Goal: Navigation & Orientation: Go to known website

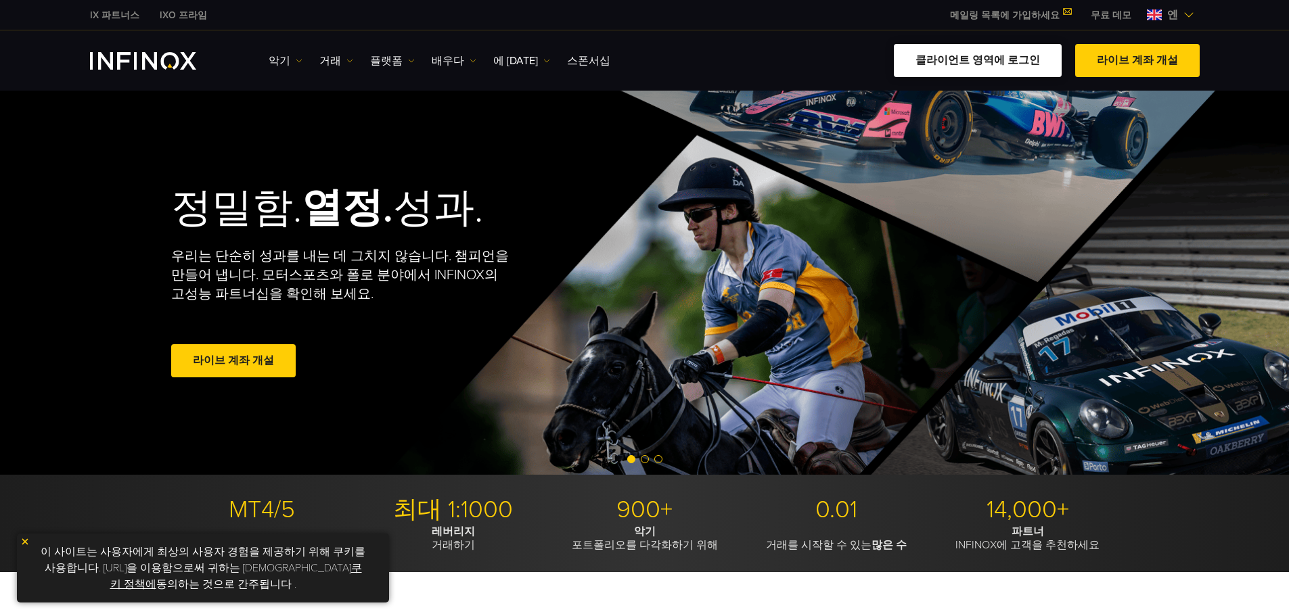
click at [973, 57] on font "클라이언트 영역에 로그인" at bounding box center [977, 60] width 124 height 14
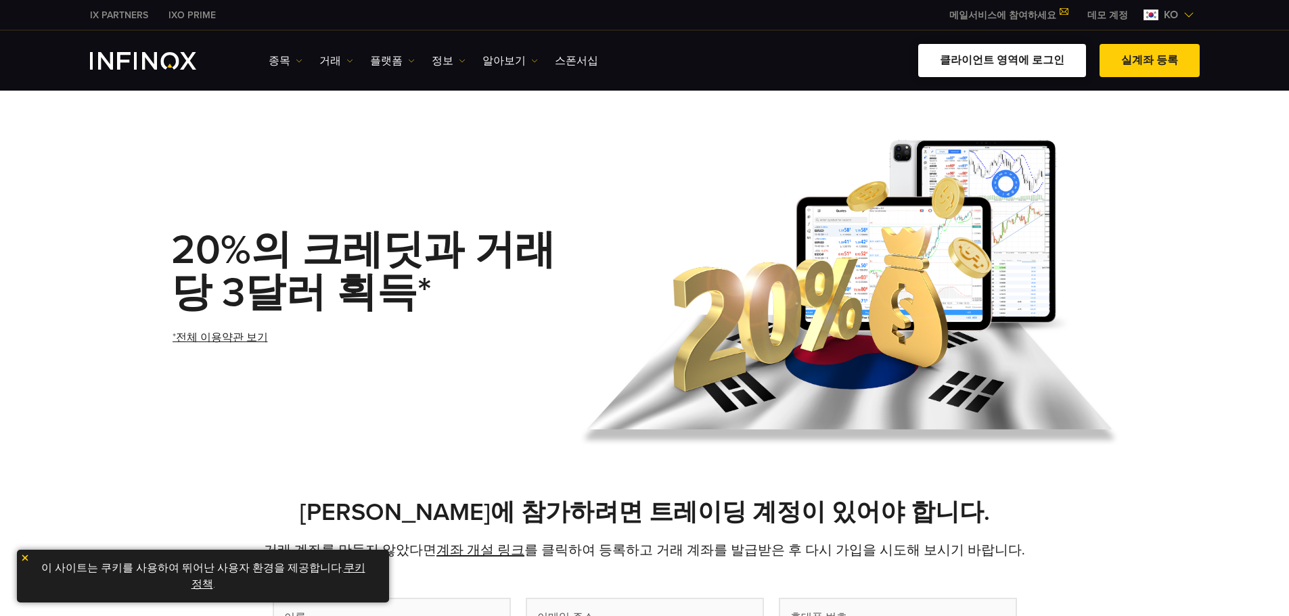
click at [1005, 61] on link "클라이언트 영역에 로그인" at bounding box center [1002, 60] width 168 height 33
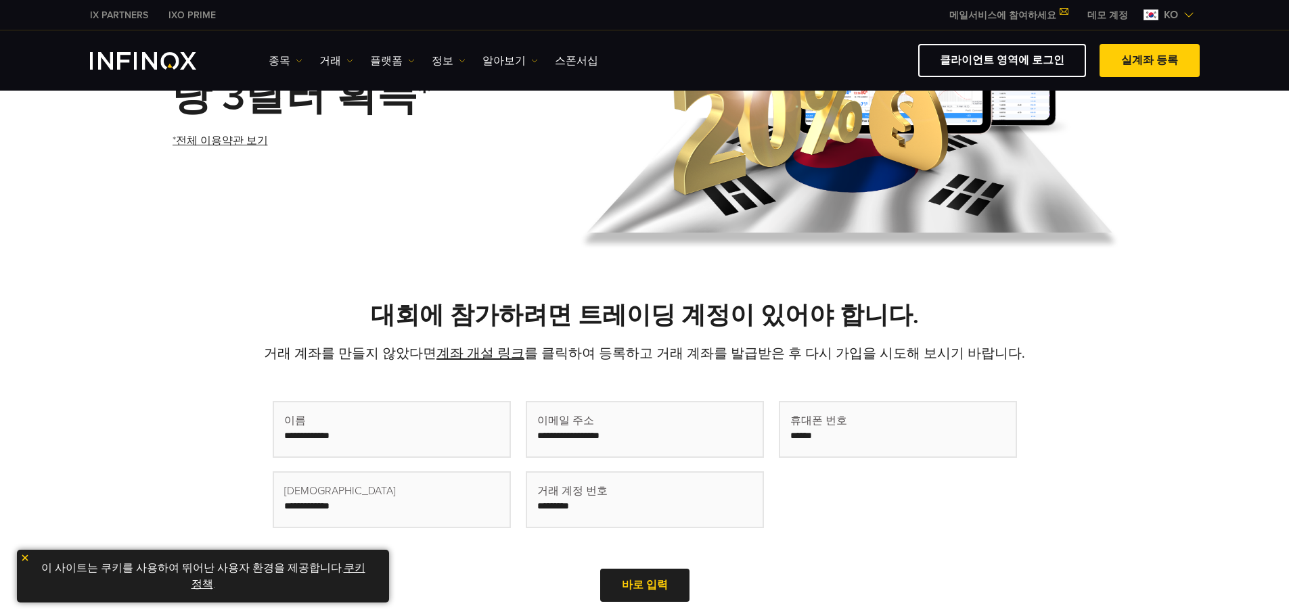
scroll to position [203, 0]
